Goal: Entertainment & Leisure: Browse casually

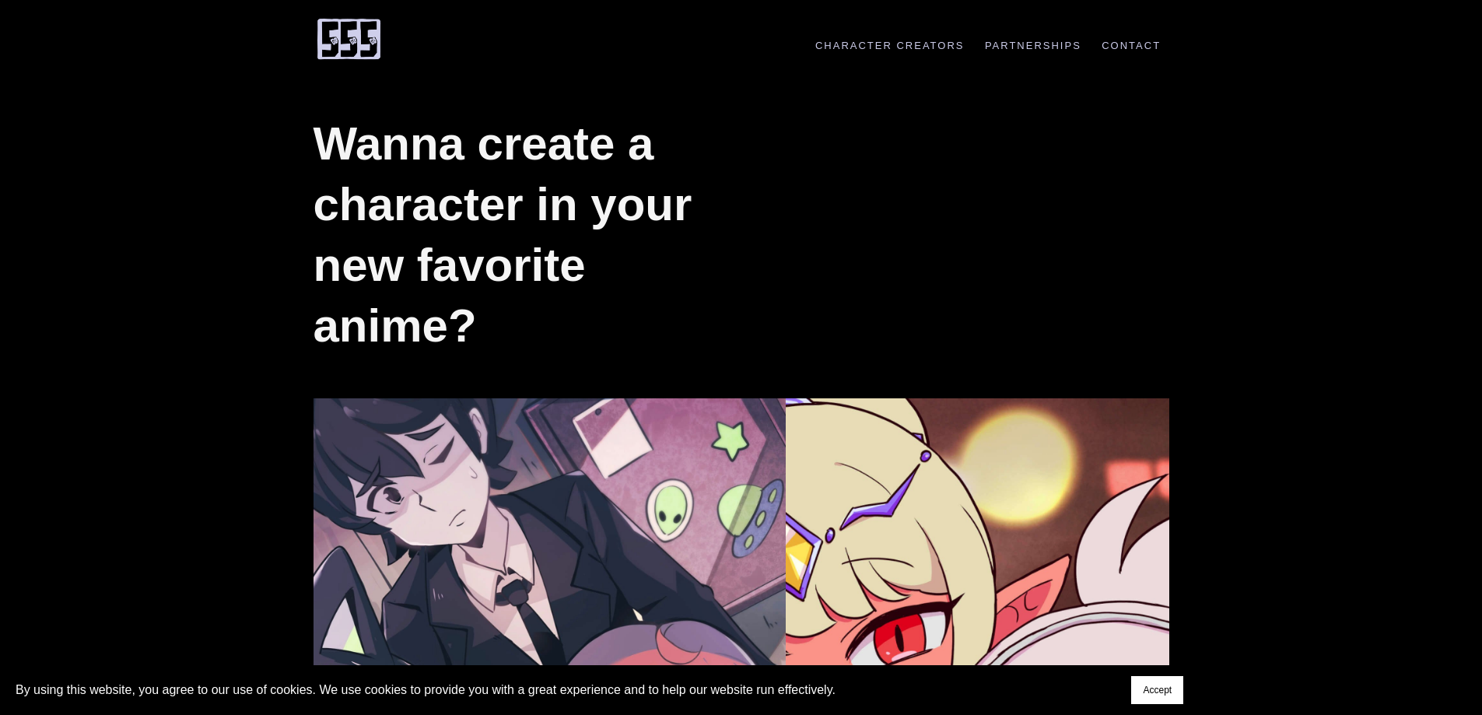
click at [361, 47] on img at bounding box center [349, 39] width 70 height 44
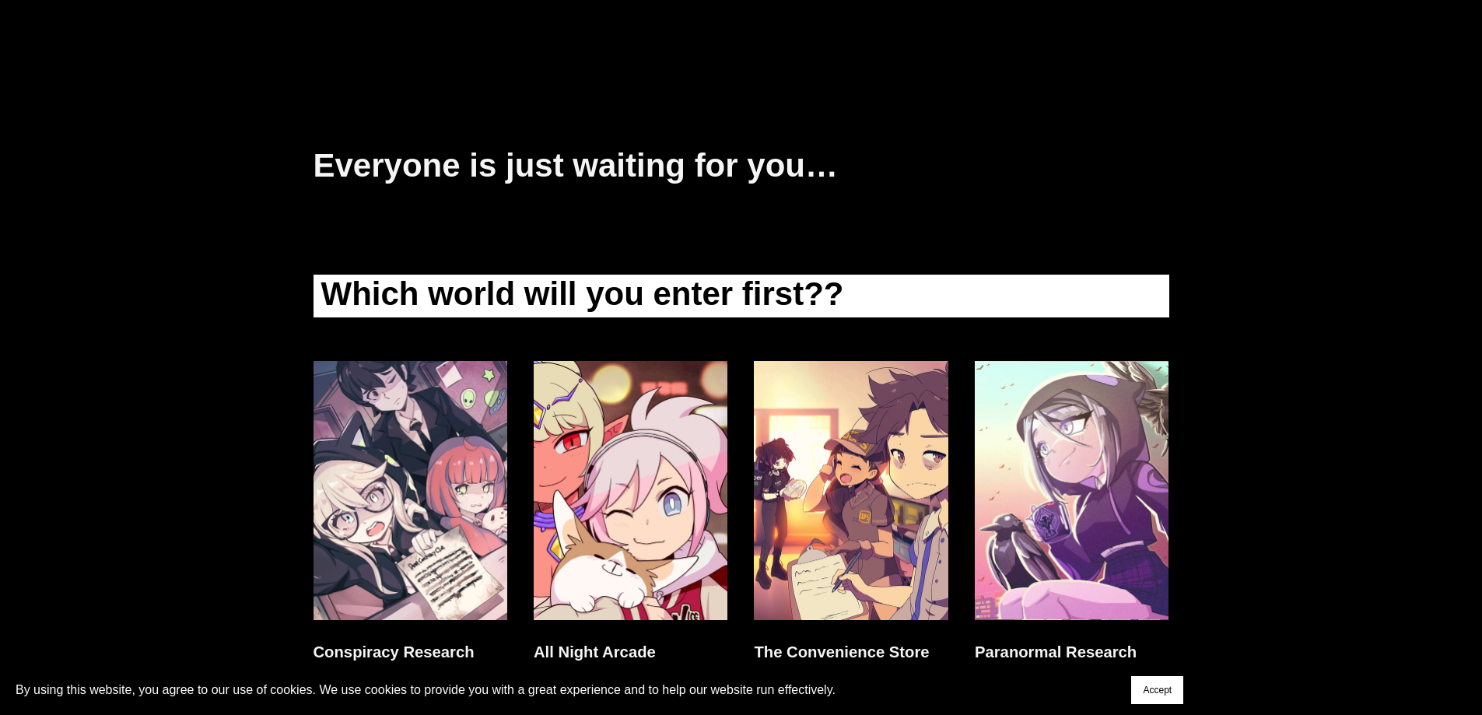
scroll to position [4348, 0]
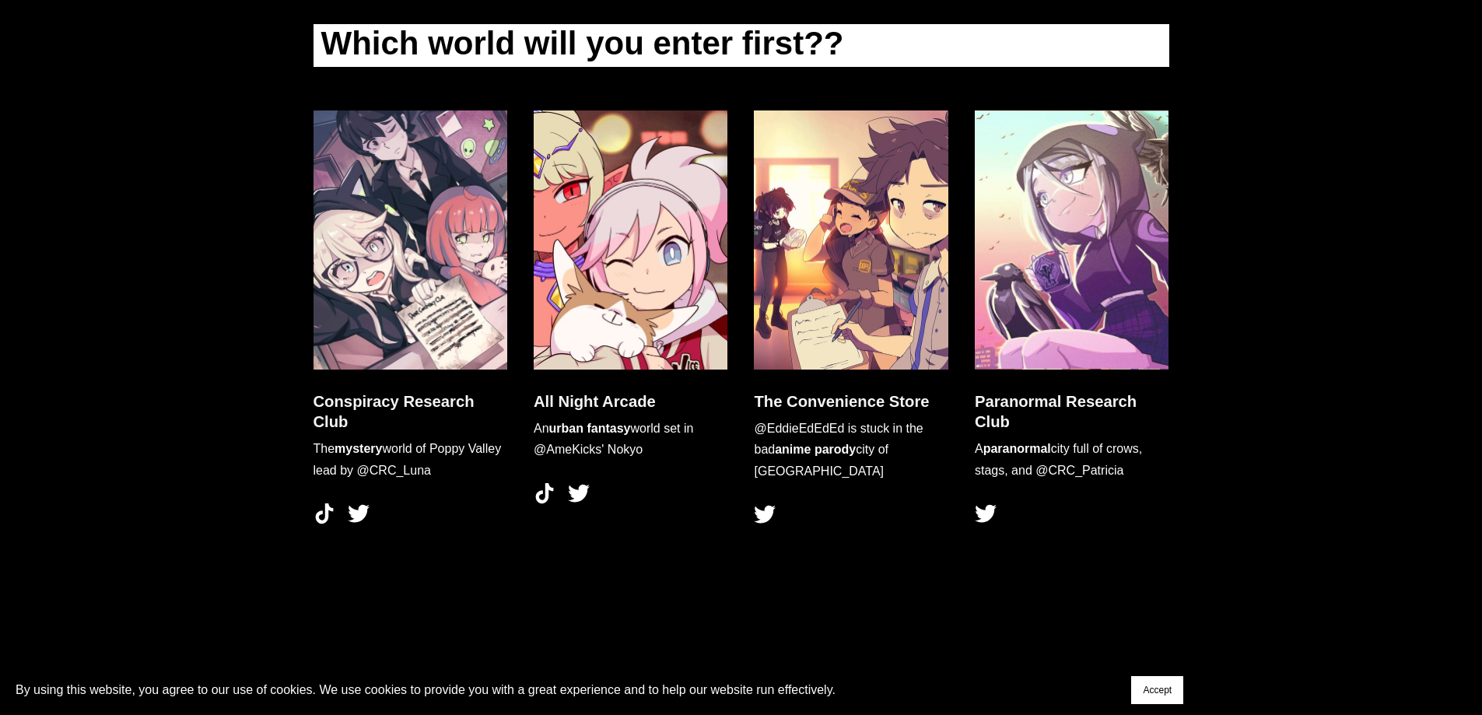
click at [419, 401] on h3 "Conspiracy Research Club" at bounding box center [411, 411] width 195 height 41
click at [415, 308] on img at bounding box center [411, 239] width 195 height 259
click at [424, 283] on img at bounding box center [411, 239] width 195 height 259
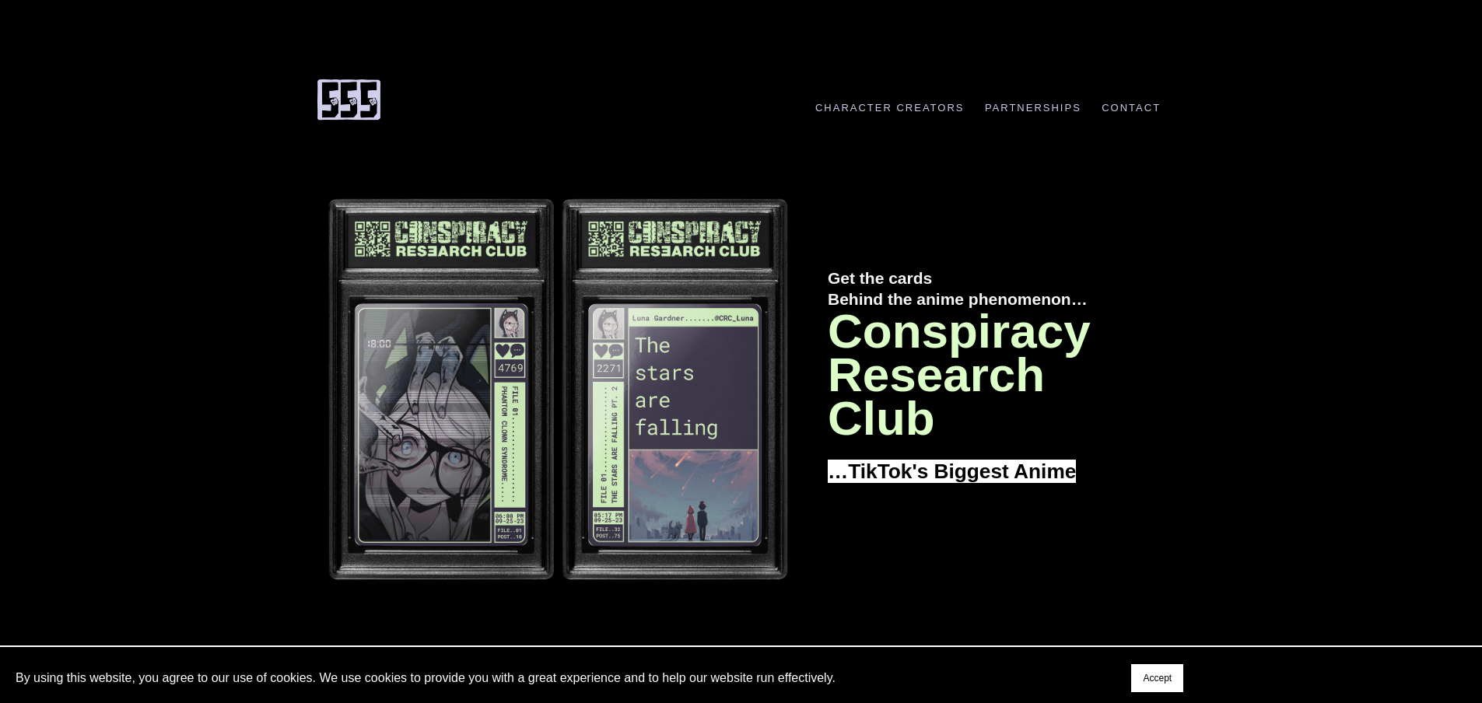
click at [492, 272] on img at bounding box center [558, 389] width 488 height 398
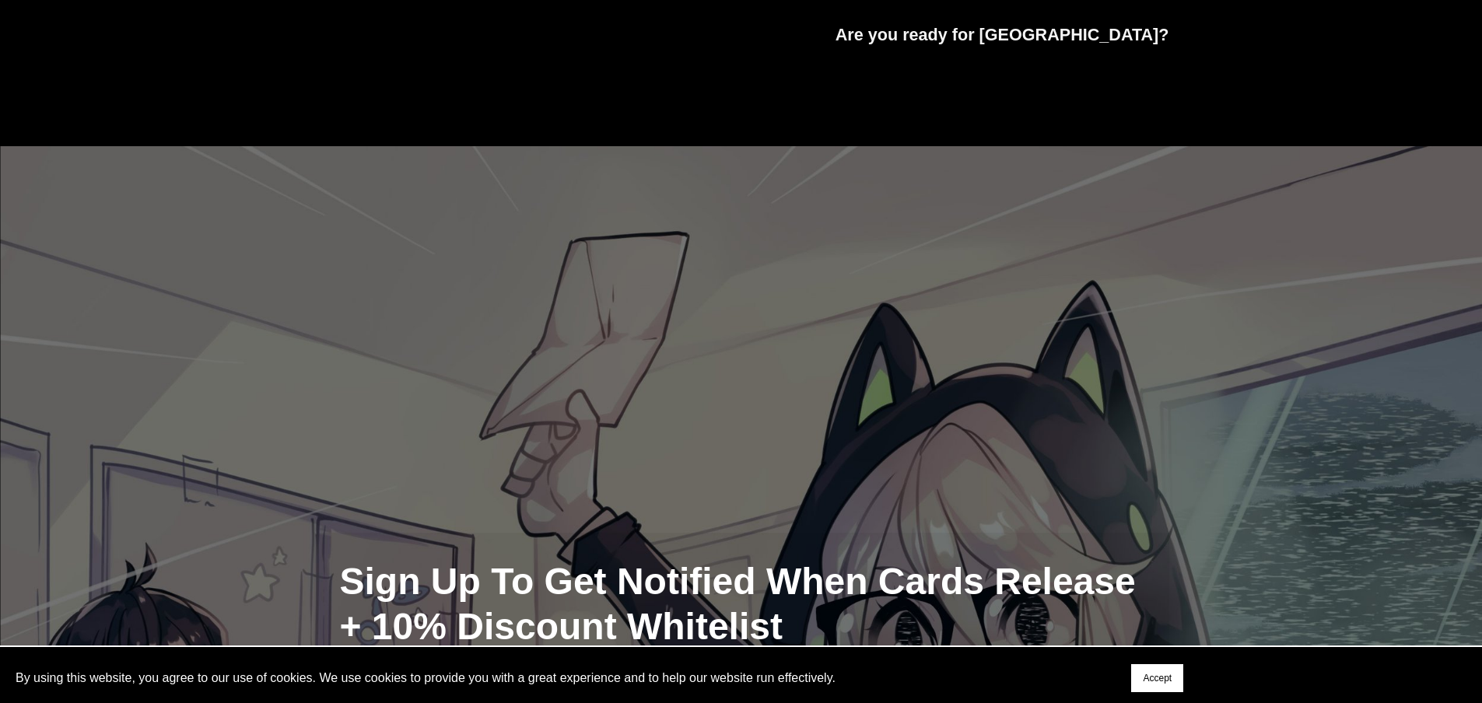
scroll to position [11935, 0]
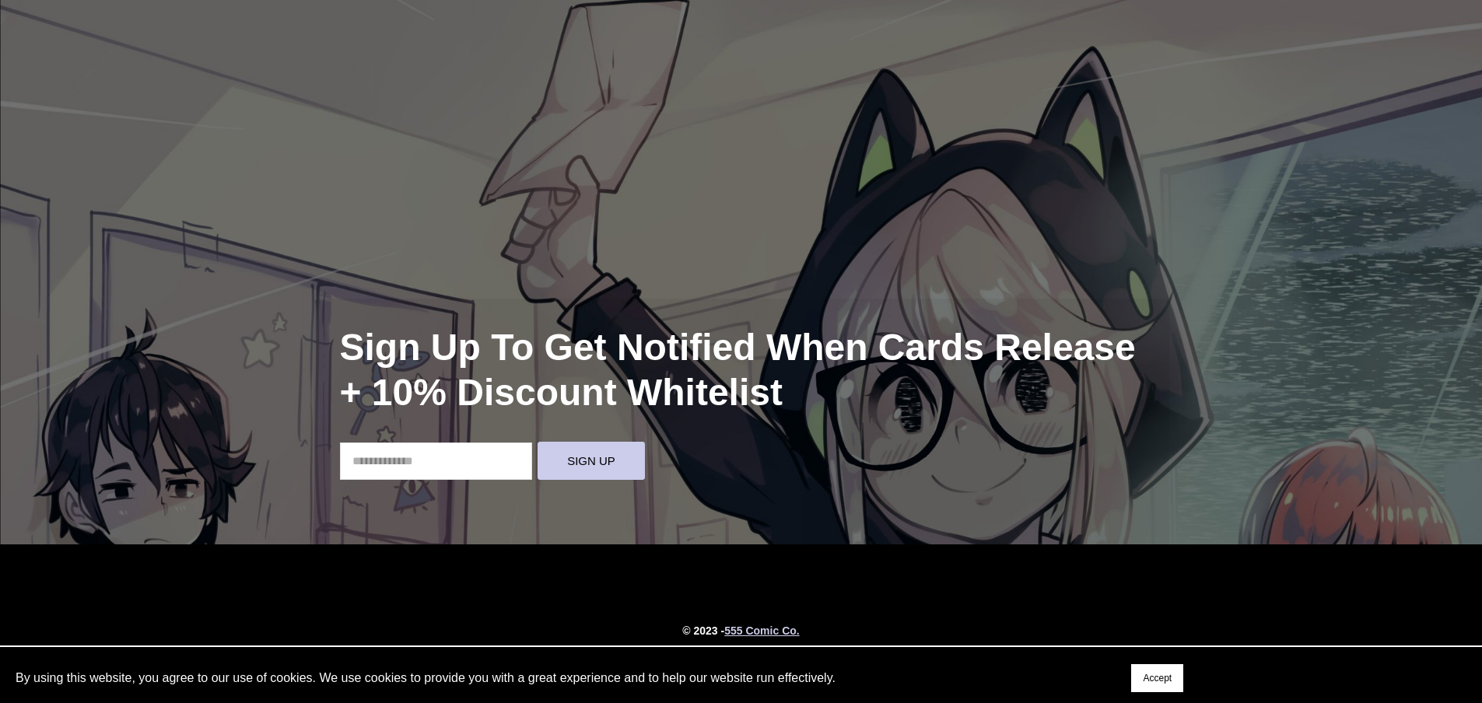
type input "*****"
